Goal: Book appointment/travel/reservation

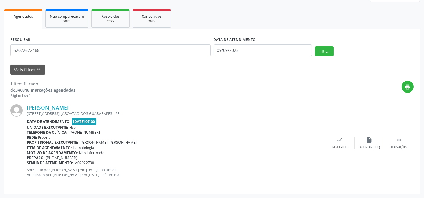
scroll to position [52, 0]
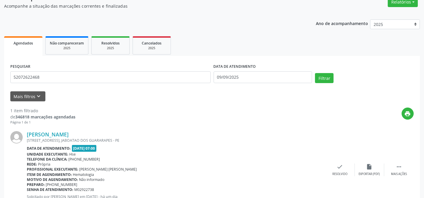
click at [402, 7] on div "Relatórios Agendamentos Procedimentos realizados" at bounding box center [403, 2] width 34 height 14
click at [401, 5] on button "Relatórios" at bounding box center [403, 2] width 30 height 10
click at [390, 12] on link "Agendamentos" at bounding box center [385, 14] width 63 height 8
select select "8"
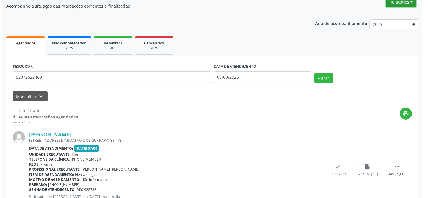
scroll to position [49, 0]
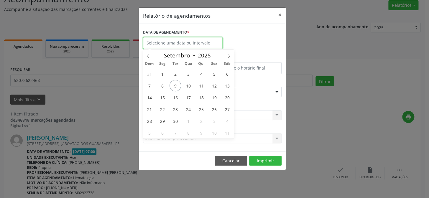
click at [198, 38] on input "text" at bounding box center [183, 43] width 80 height 12
click at [187, 85] on span "10" at bounding box center [187, 85] width 11 height 11
type input "[DATE]"
click at [187, 85] on span "10" at bounding box center [187, 85] width 11 height 11
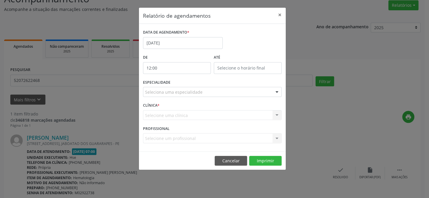
click at [186, 66] on input "12:00" at bounding box center [177, 68] width 68 height 12
click at [183, 82] on span at bounding box center [185, 84] width 4 height 6
type input "11:00"
type input "11"
click at [183, 82] on span at bounding box center [185, 84] width 4 height 6
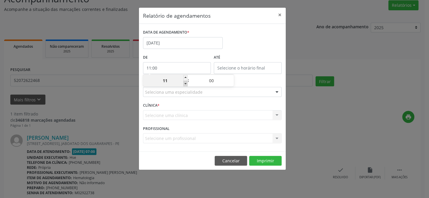
type input "10:00"
type input "10"
click at [183, 82] on span at bounding box center [185, 84] width 4 height 6
type input "09:00"
type input "09"
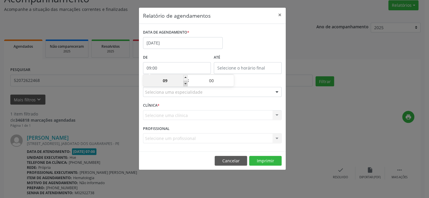
click at [183, 82] on span at bounding box center [185, 84] width 4 height 6
type input "08:00"
type input "08"
click at [183, 82] on span at bounding box center [185, 84] width 4 height 6
type input "07:00"
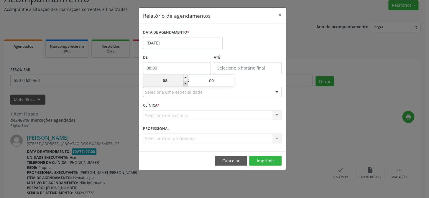
type input "07"
click at [238, 50] on div "DATA DE AGENDAMENTO * [DATE]" at bounding box center [211, 40] width 141 height 25
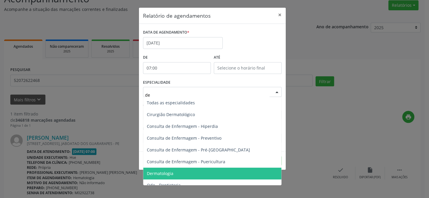
click at [171, 171] on span "Dermatologia" at bounding box center [160, 174] width 27 height 6
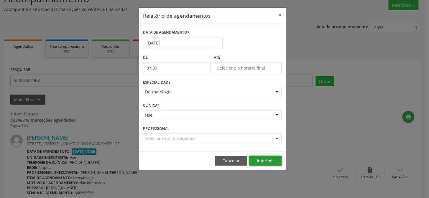
click at [266, 161] on button "Imprimir" at bounding box center [265, 161] width 32 height 10
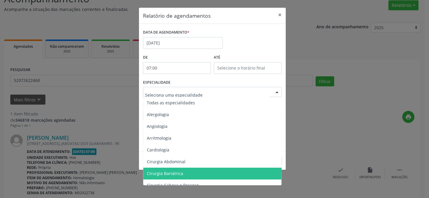
click at [158, 95] on div at bounding box center [212, 92] width 138 height 10
type input "w"
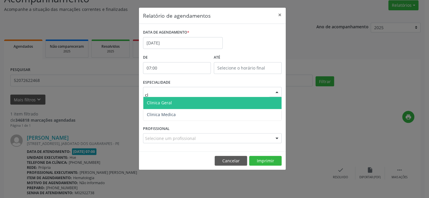
type input "cli"
click at [151, 101] on span "Clinica Geral" at bounding box center [159, 103] width 25 height 6
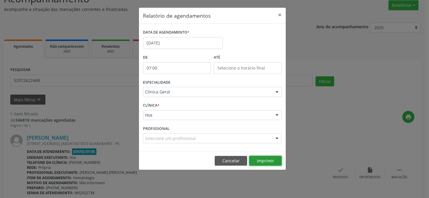
click at [263, 158] on button "Imprimir" at bounding box center [265, 161] width 32 height 10
